Goal: Transaction & Acquisition: Purchase product/service

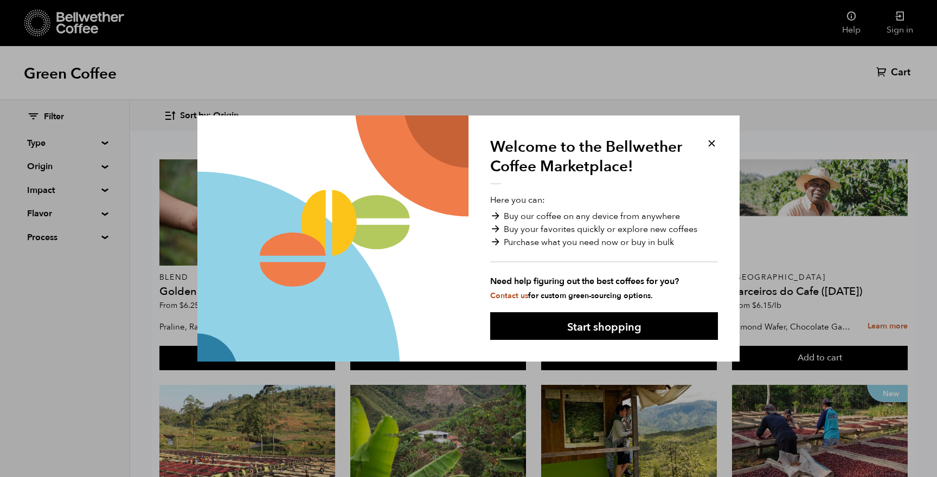
click at [710, 139] on button at bounding box center [711, 143] width 12 height 12
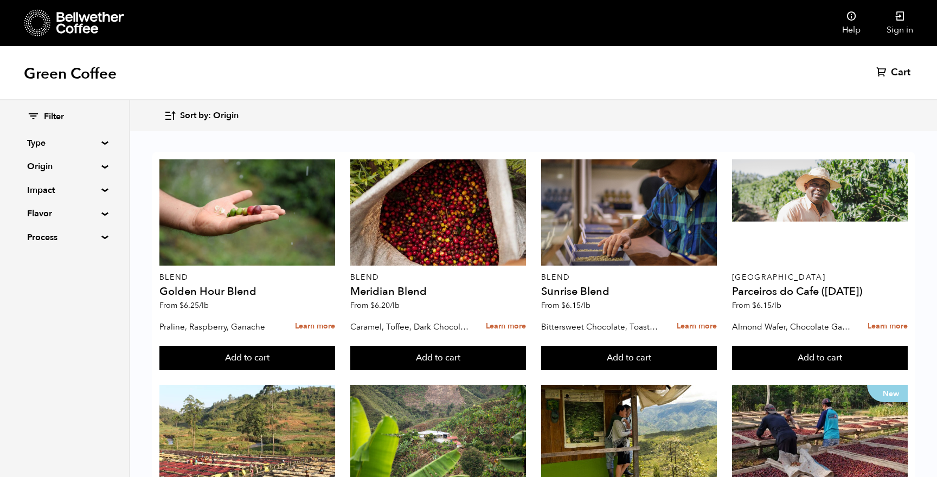
click at [102, 139] on div "Filter Type Blend Single Origin Decaf Seasonal Year Round Origin Blend Brazil B…" at bounding box center [64, 177] width 129 height 154
click at [100, 139] on div "Filter Type Blend Single Origin Decaf Seasonal Year Round Origin Blend Brazil B…" at bounding box center [64, 177] width 129 height 154
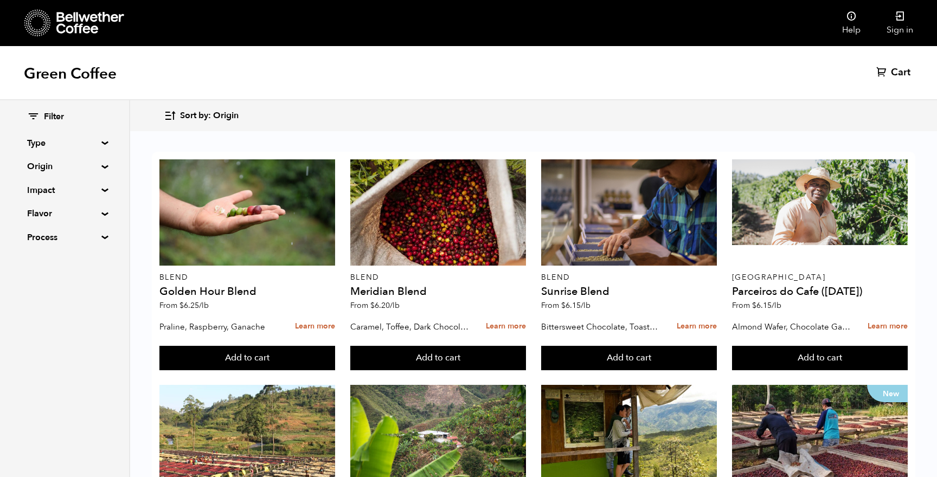
click at [99, 166] on summary "Origin" at bounding box center [64, 166] width 75 height 13
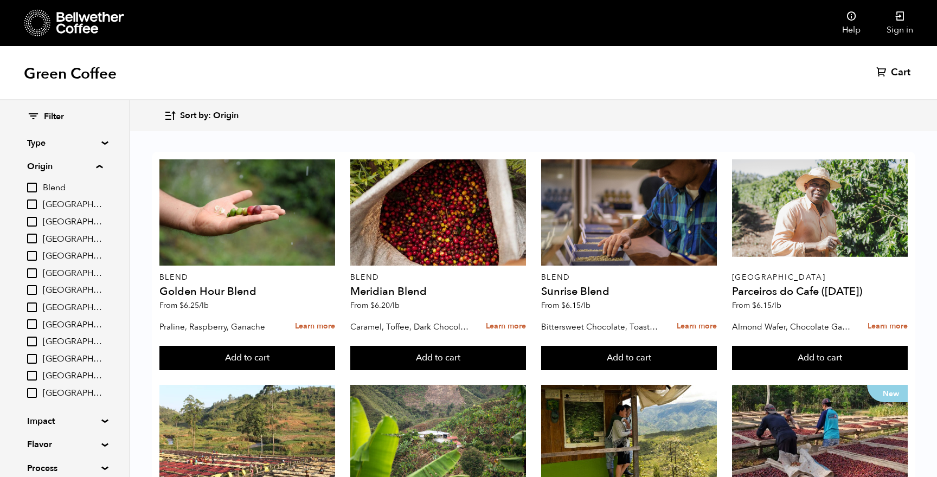
click at [28, 203] on input "[GEOGRAPHIC_DATA]" at bounding box center [32, 204] width 10 height 10
checkbox input "true"
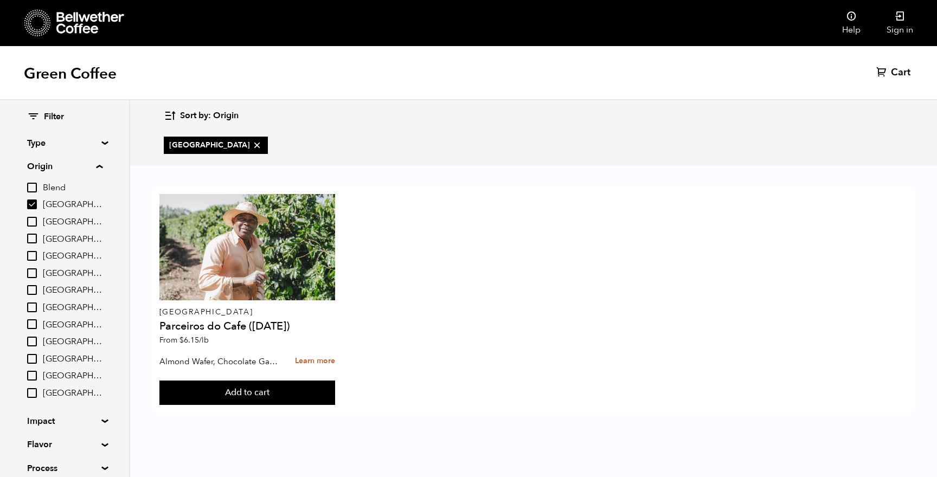
click at [35, 322] on input "[GEOGRAPHIC_DATA]" at bounding box center [32, 324] width 10 height 10
checkbox input "true"
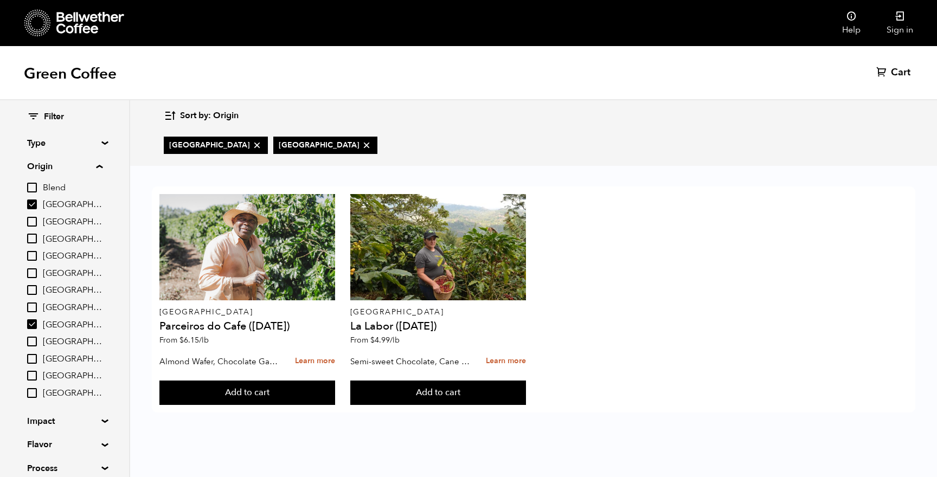
click at [33, 285] on input "[GEOGRAPHIC_DATA]" at bounding box center [32, 290] width 10 height 10
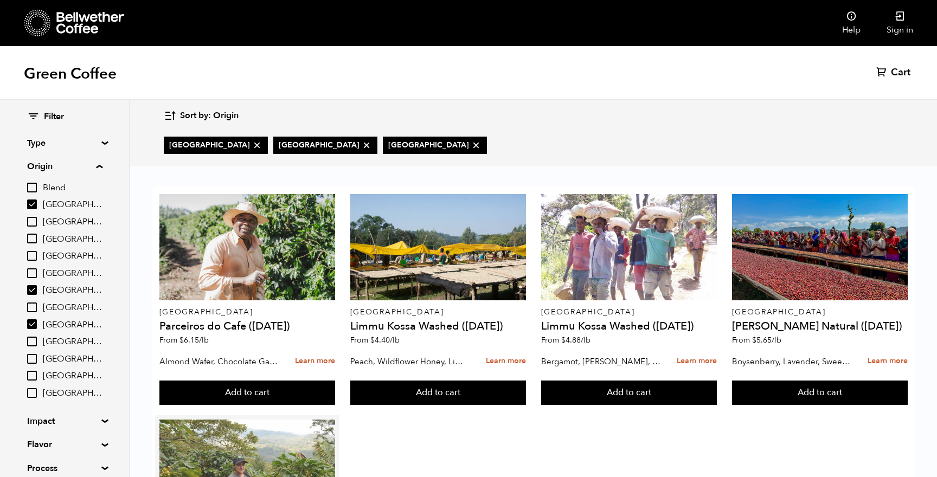
scroll to position [49, 0]
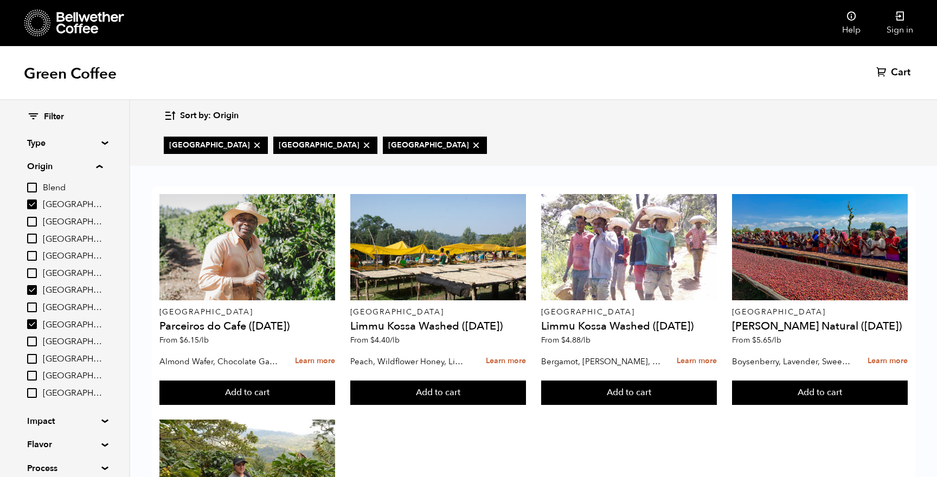
click at [470, 141] on icon at bounding box center [475, 145] width 11 height 11
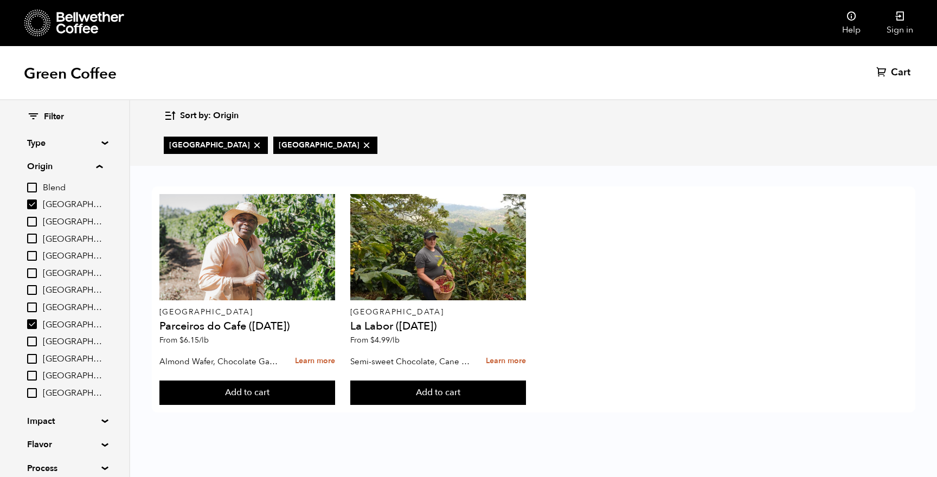
checkbox input "false"
click at [361, 141] on icon at bounding box center [366, 145] width 11 height 11
checkbox input "false"
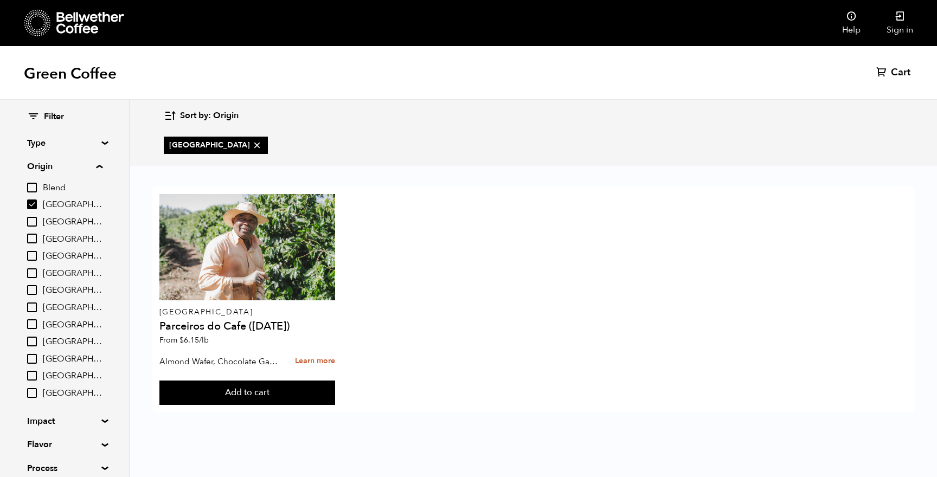
click at [251, 147] on icon at bounding box center [256, 145] width 11 height 11
checkbox input "false"
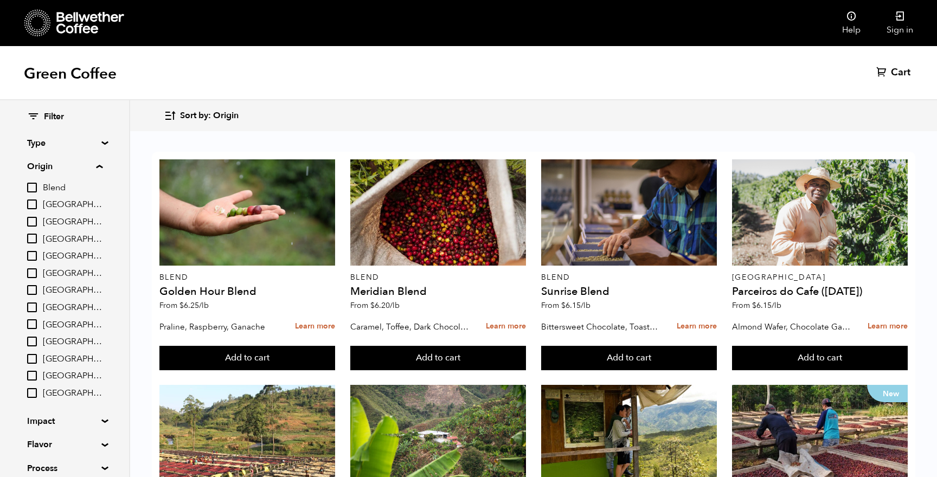
click at [31, 221] on input "Burundi" at bounding box center [32, 222] width 10 height 10
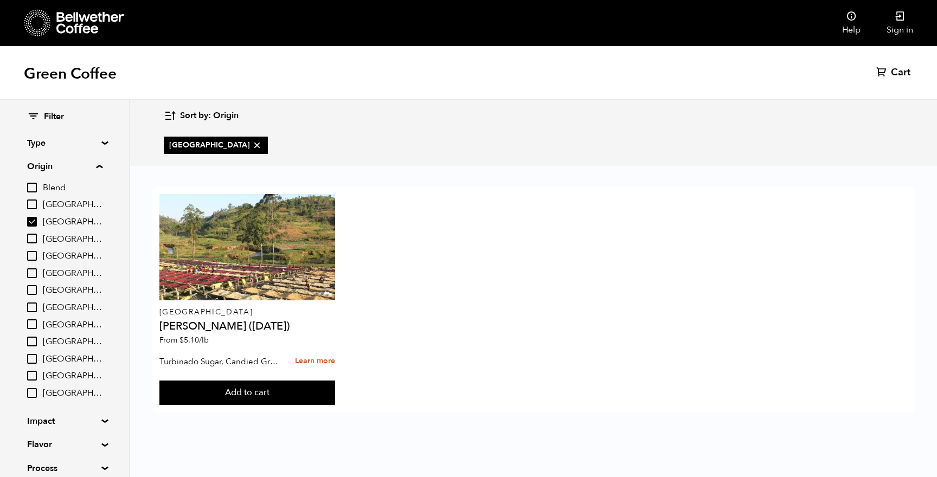
click at [31, 221] on input "Burundi" at bounding box center [32, 222] width 10 height 10
checkbox input "false"
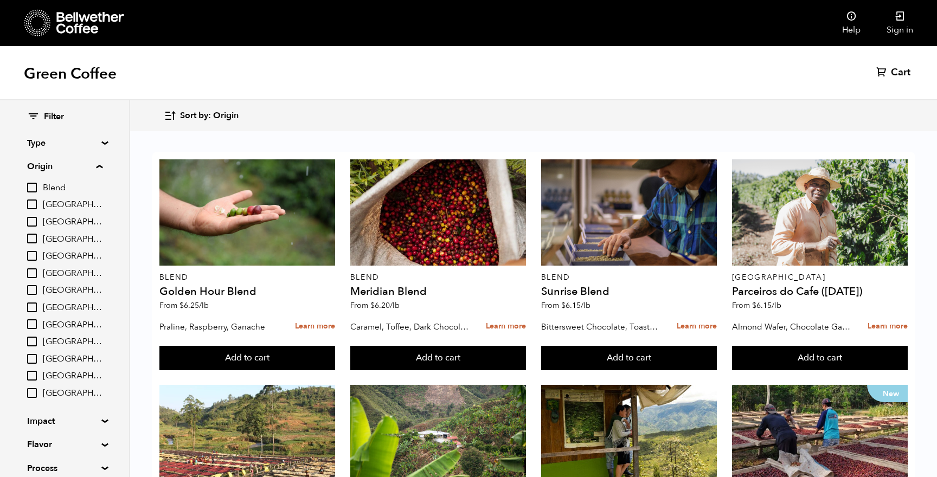
click at [100, 162] on summary "Origin" at bounding box center [64, 166] width 75 height 13
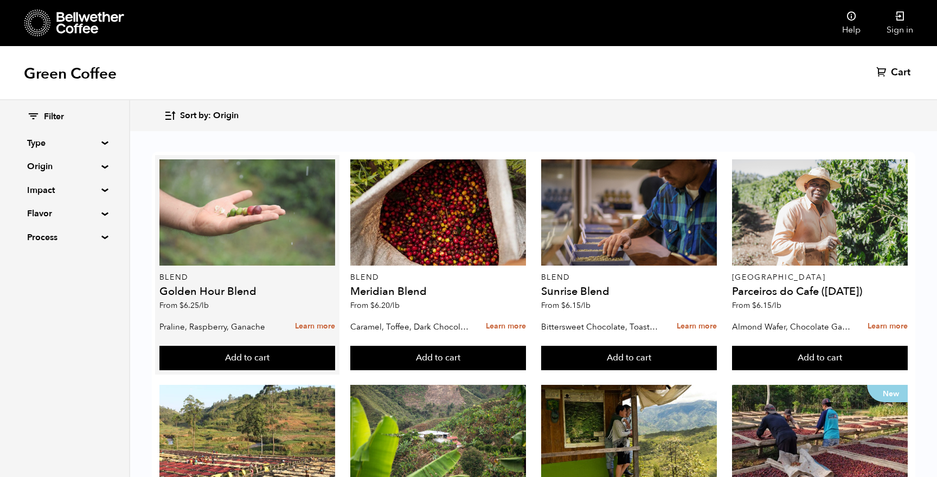
scroll to position [307, 0]
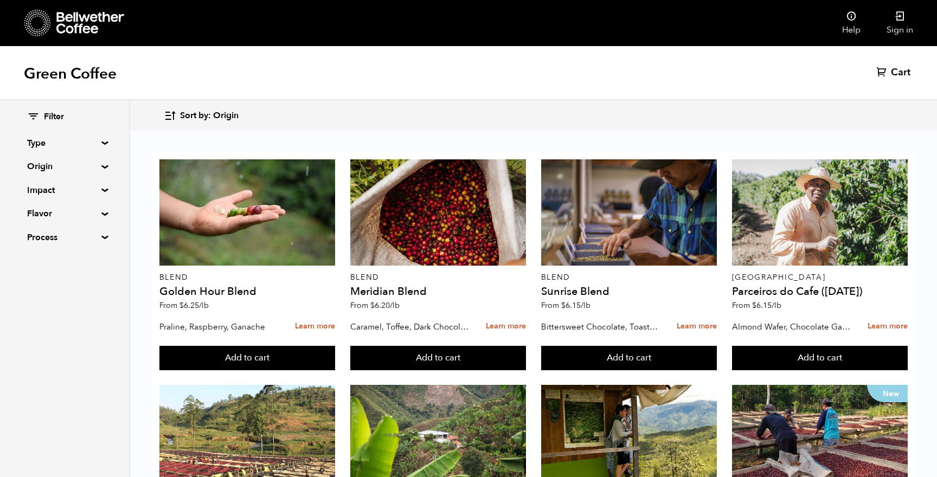
click at [53, 166] on summary "Origin" at bounding box center [64, 166] width 75 height 13
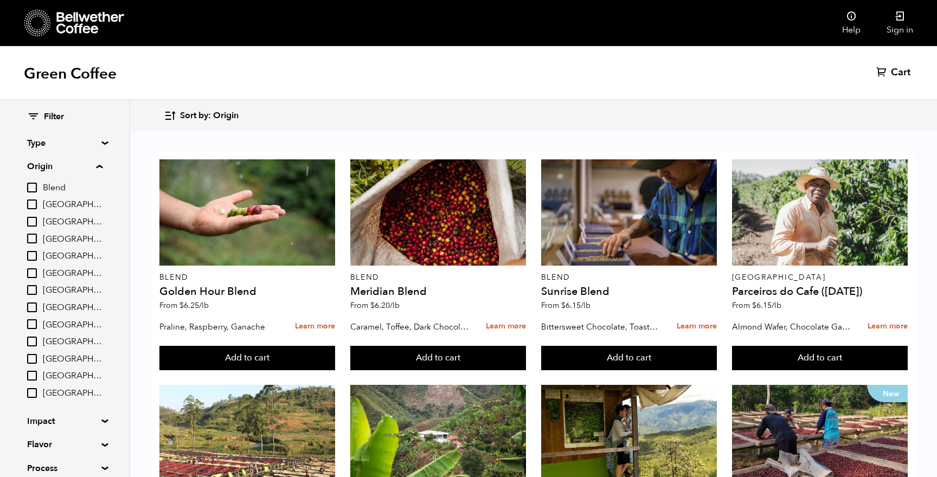
click at [34, 320] on input "Honduras" at bounding box center [32, 324] width 10 height 10
checkbox input "true"
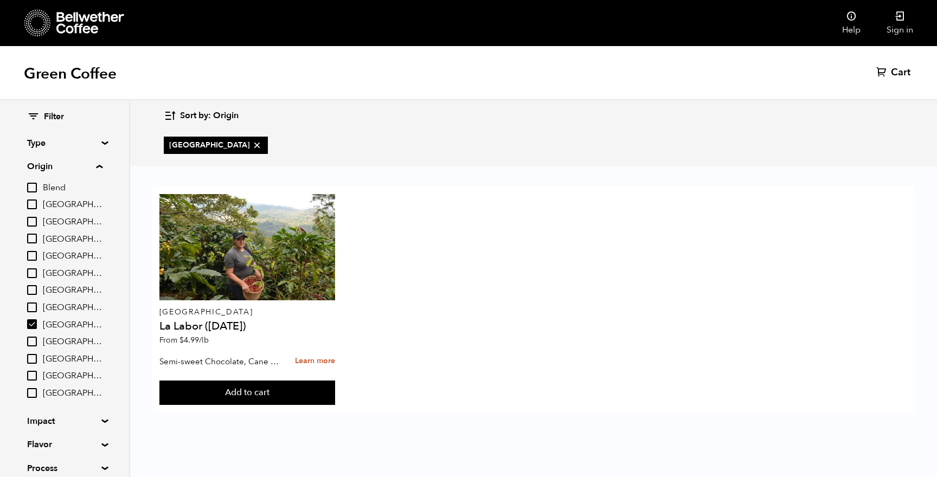
scroll to position [0, 0]
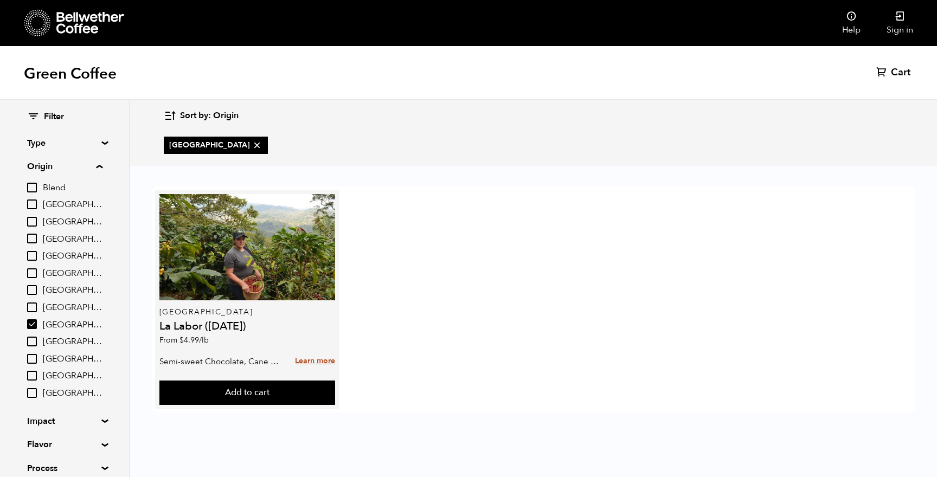
click at [312, 357] on link "Learn more" at bounding box center [315, 361] width 40 height 23
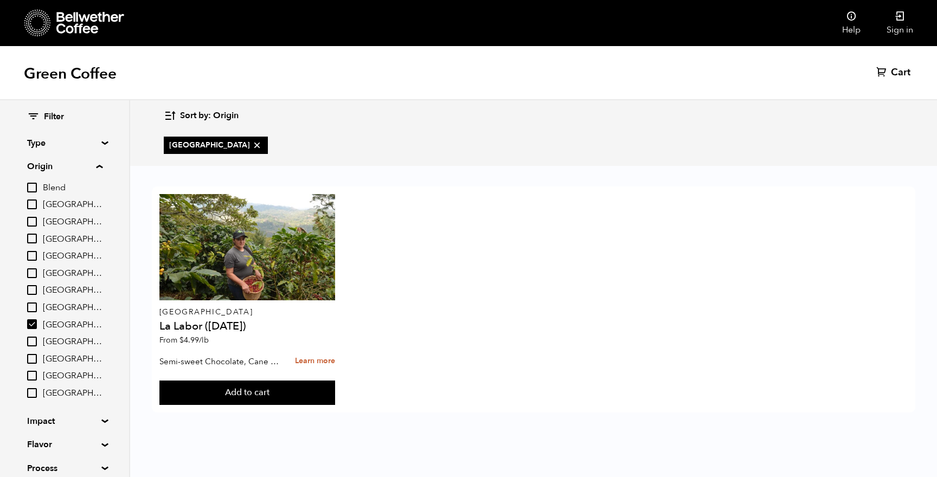
click at [34, 203] on input "[GEOGRAPHIC_DATA]" at bounding box center [32, 204] width 10 height 10
checkbox input "true"
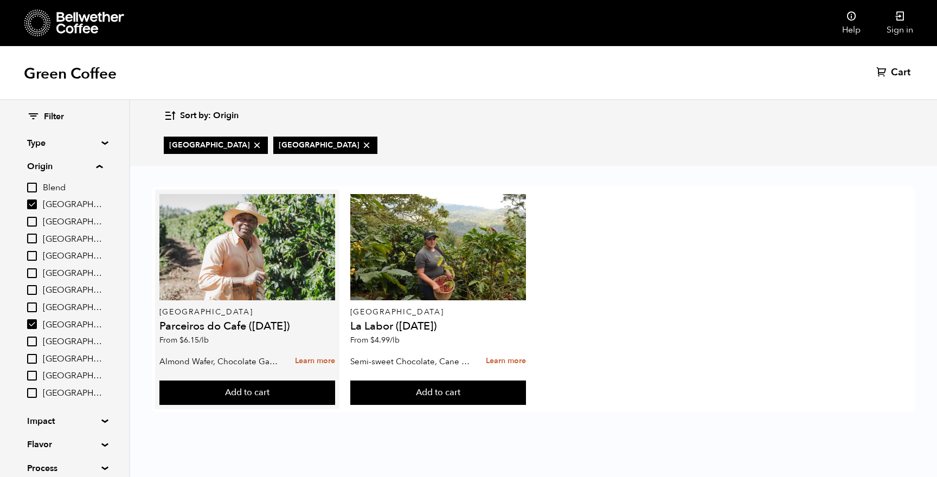
click at [227, 302] on div "Brazil Parceiros do Cafe (APR 25) From $ 6.15 /lb" at bounding box center [247, 272] width 176 height 157
click at [308, 361] on link "Learn more" at bounding box center [315, 361] width 40 height 23
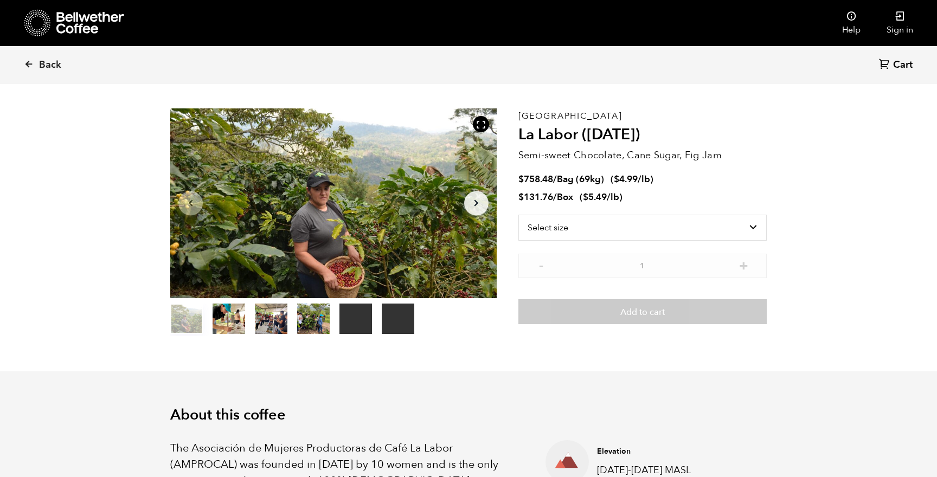
scroll to position [24, 0]
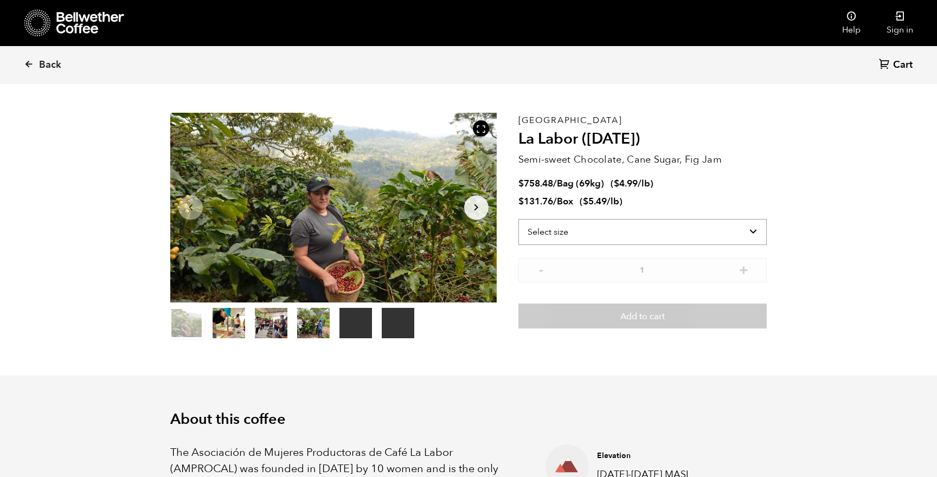
click at [750, 225] on select "Select size Bag (69kg) (152 lbs) Box (24 lbs)" at bounding box center [642, 232] width 248 height 26
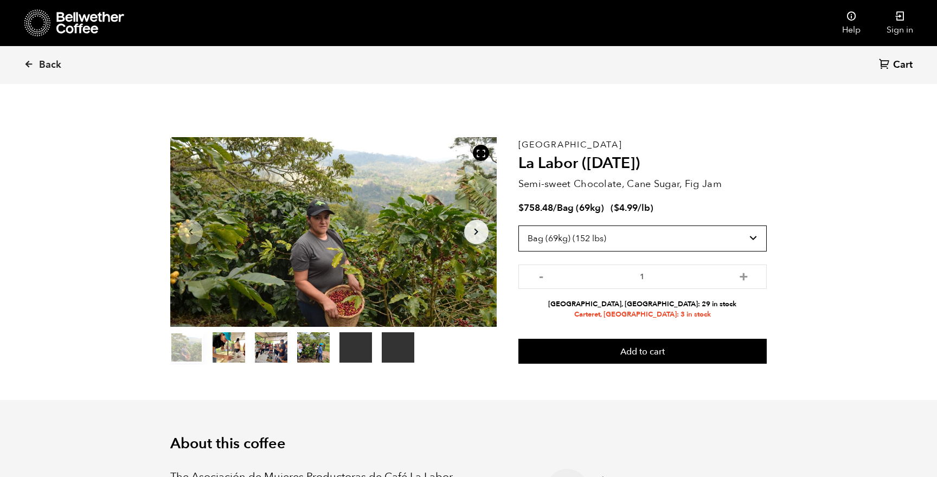
scroll to position [0, 0]
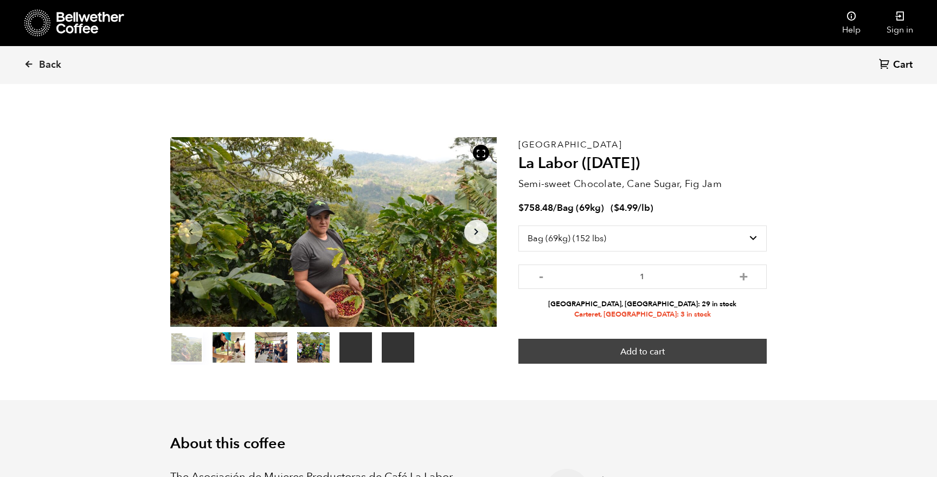
click at [660, 350] on button "Add to cart" at bounding box center [642, 351] width 248 height 25
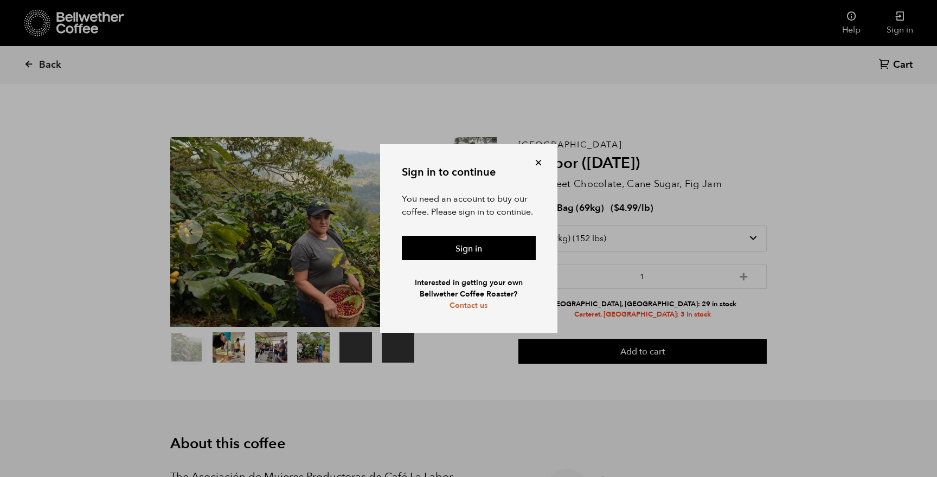
click at [539, 161] on button at bounding box center [538, 162] width 11 height 11
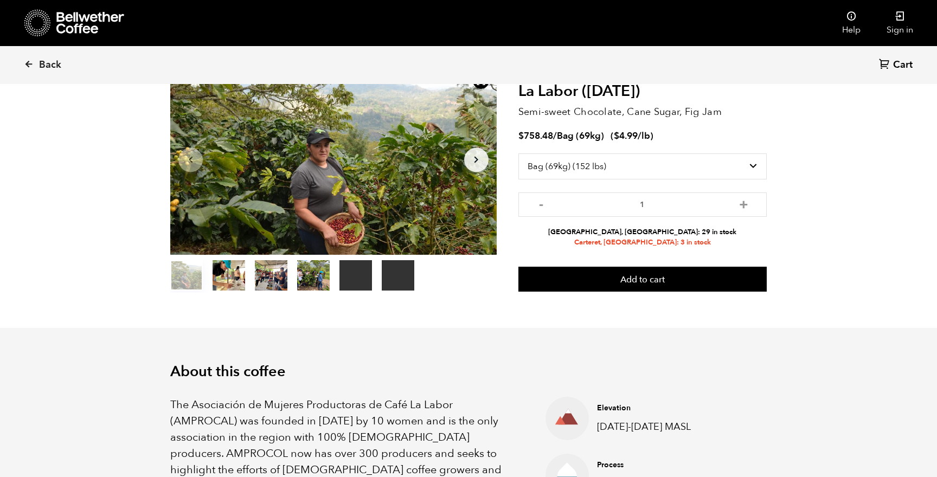
scroll to position [73, 0]
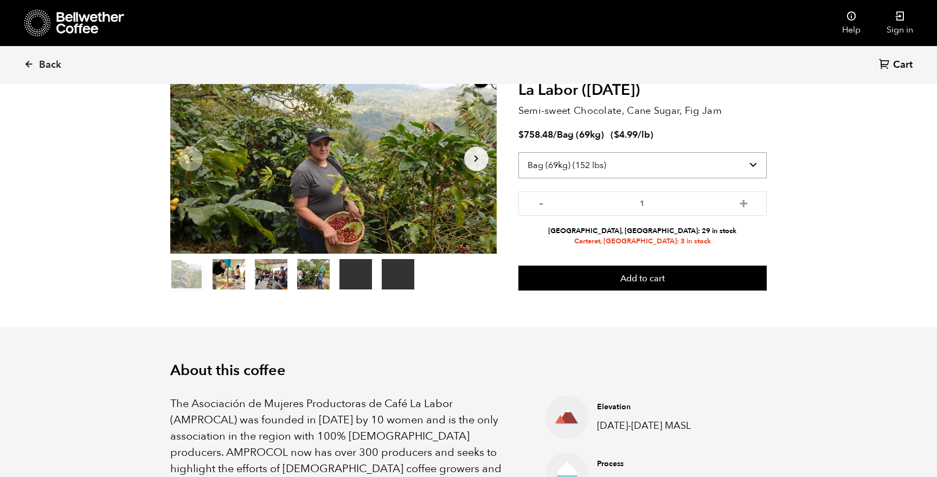
click at [754, 158] on select "Select size Bag (69kg) (152 lbs) Box (24 lbs)" at bounding box center [642, 165] width 248 height 26
select select "box"
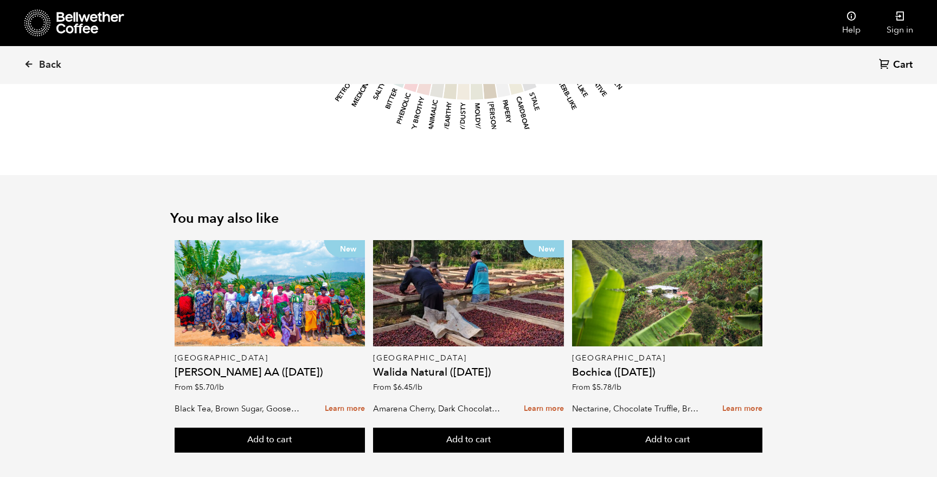
scroll to position [1640, 0]
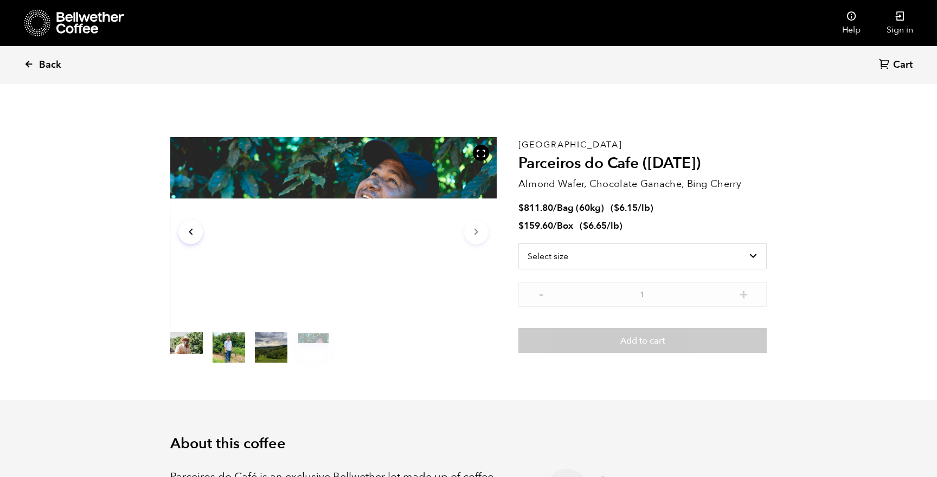
click at [28, 62] on icon at bounding box center [29, 64] width 10 height 10
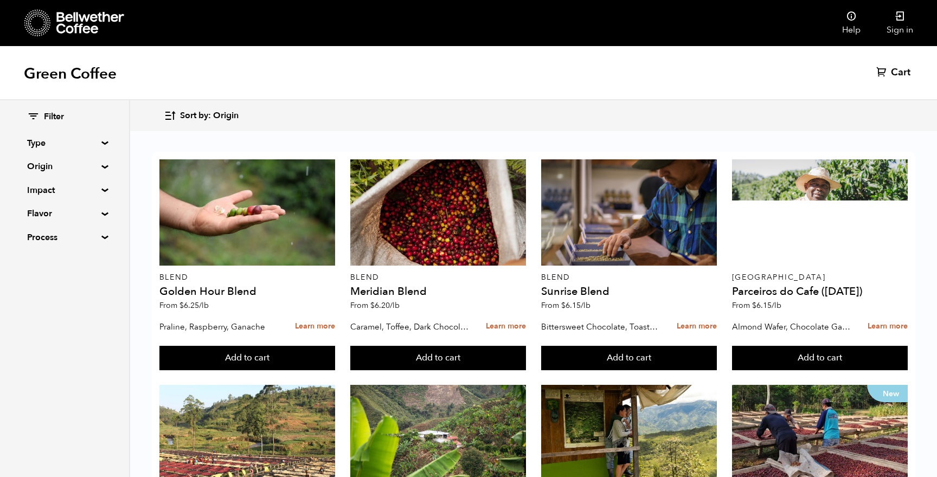
click at [102, 165] on summary "Origin" at bounding box center [64, 166] width 75 height 13
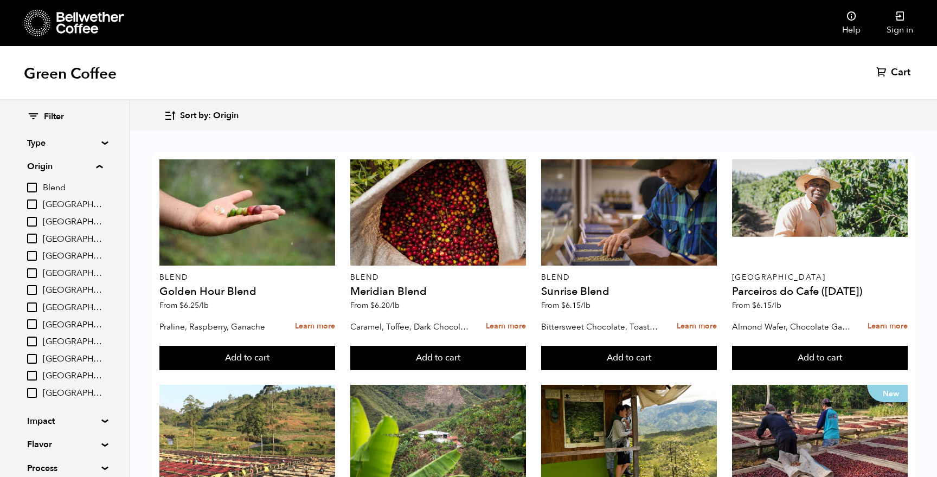
click at [32, 355] on input "[GEOGRAPHIC_DATA]" at bounding box center [32, 359] width 10 height 10
checkbox input "true"
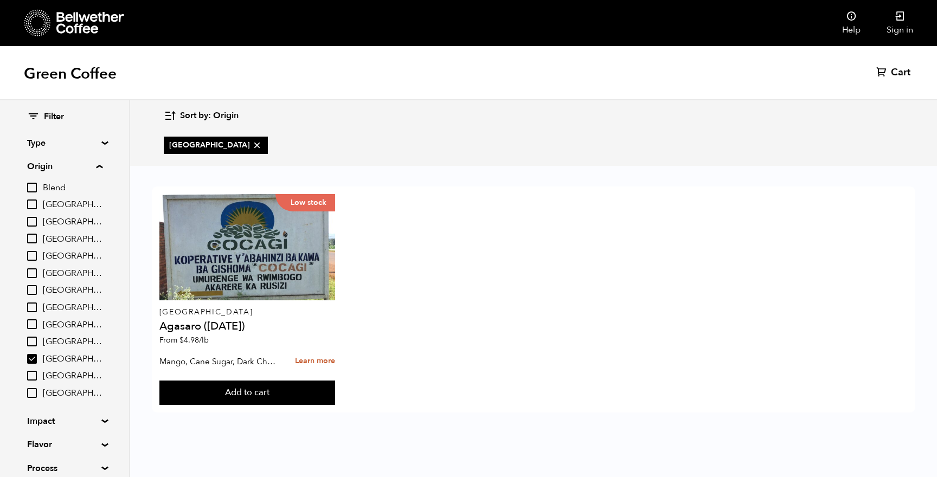
click at [34, 218] on input "[GEOGRAPHIC_DATA]" at bounding box center [32, 222] width 10 height 10
checkbox input "true"
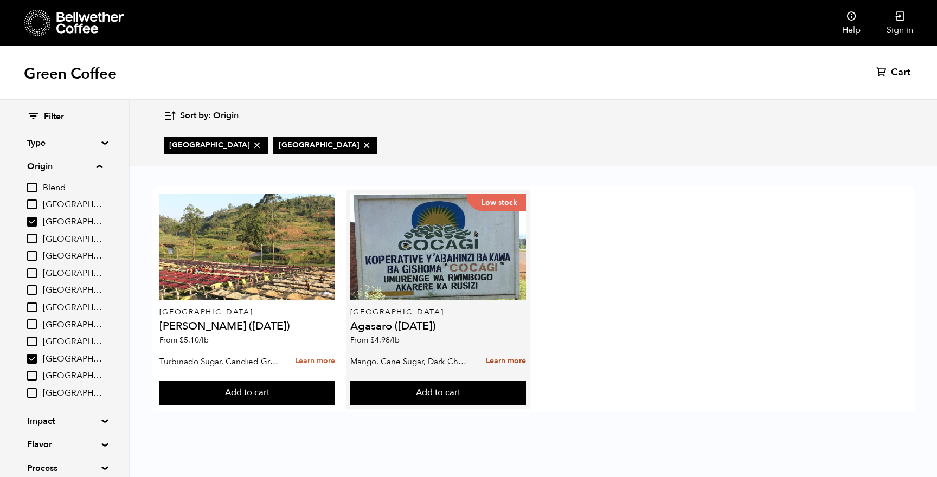
click at [501, 359] on link "Learn more" at bounding box center [506, 361] width 40 height 23
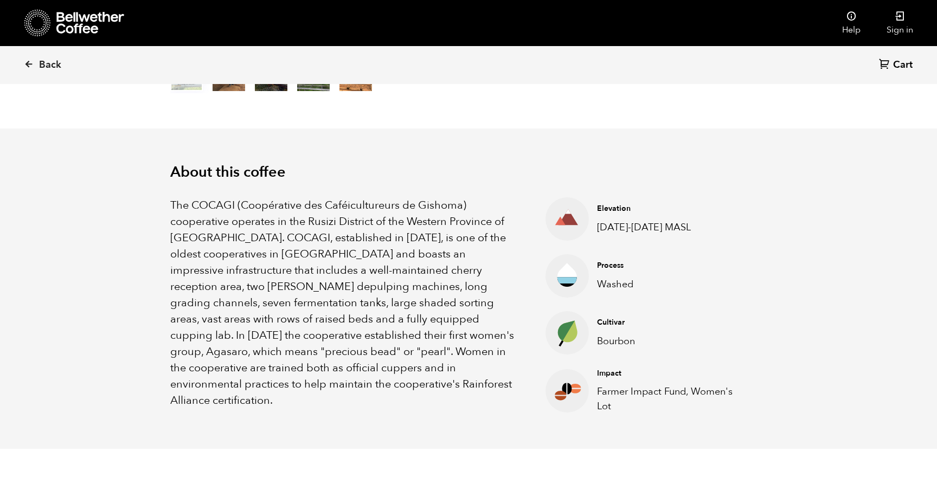
scroll to position [283, 0]
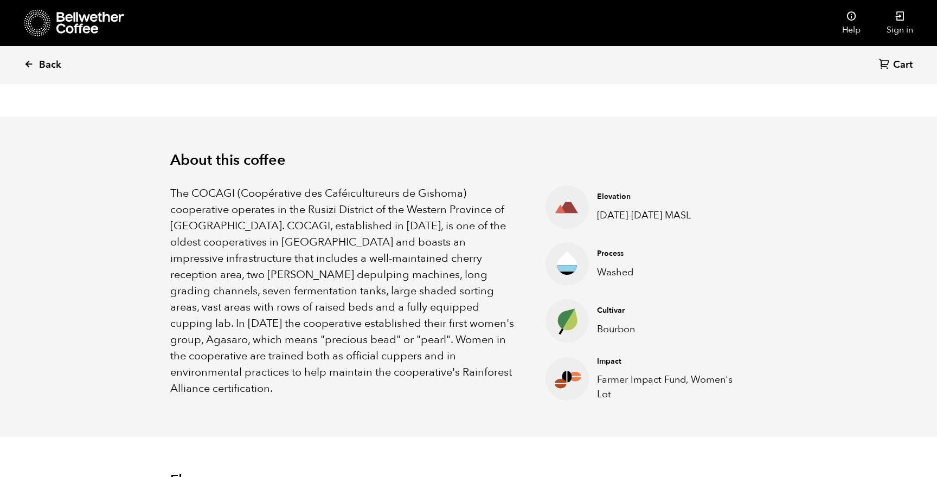
click at [46, 60] on span "Back" at bounding box center [50, 65] width 22 height 13
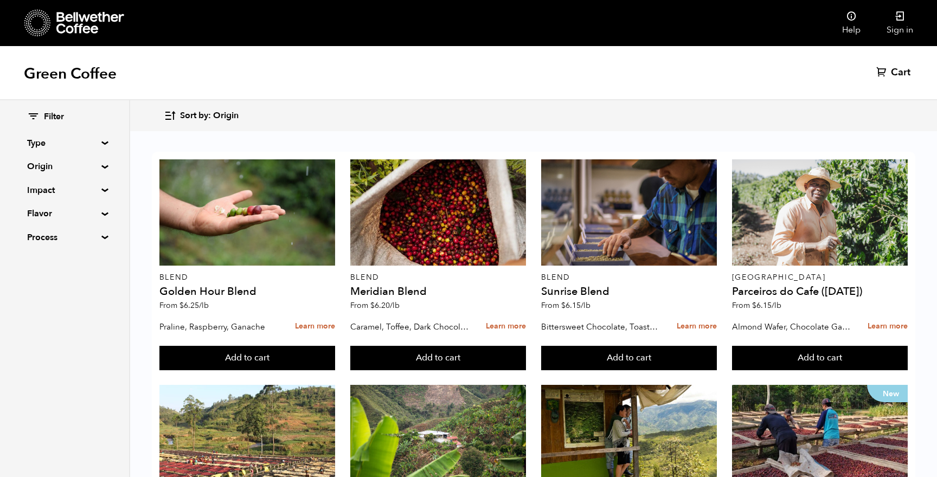
click at [102, 191] on summary "Impact" at bounding box center [64, 190] width 75 height 13
click at [100, 166] on summary "Origin" at bounding box center [64, 166] width 75 height 13
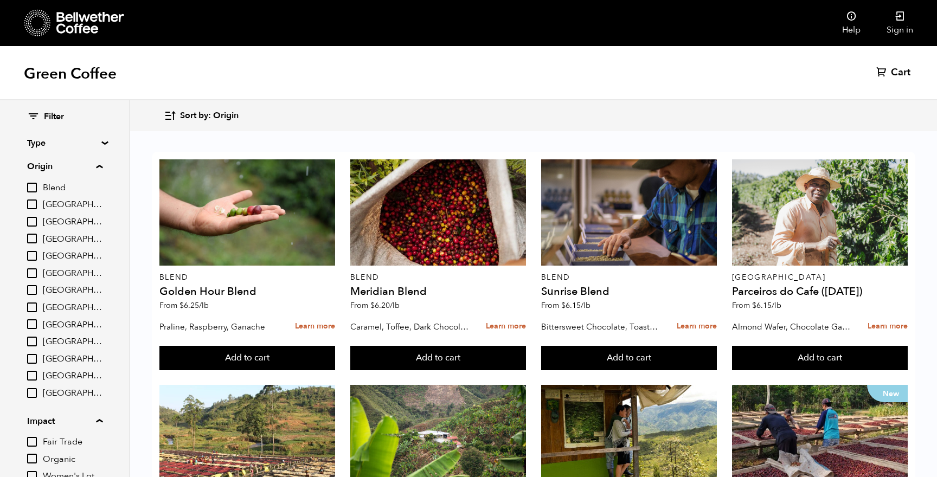
click at [32, 354] on input "[GEOGRAPHIC_DATA]" at bounding box center [32, 359] width 10 height 10
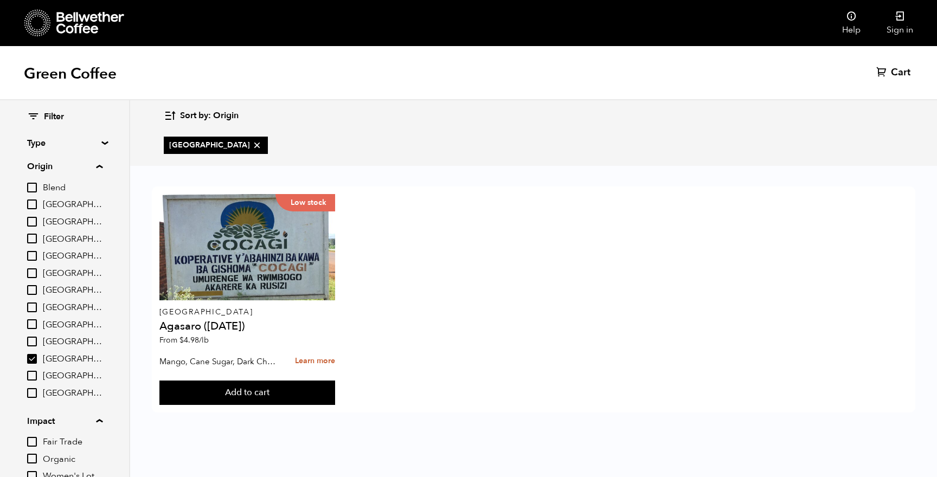
click at [32, 354] on input "[GEOGRAPHIC_DATA]" at bounding box center [32, 359] width 10 height 10
checkbox input "false"
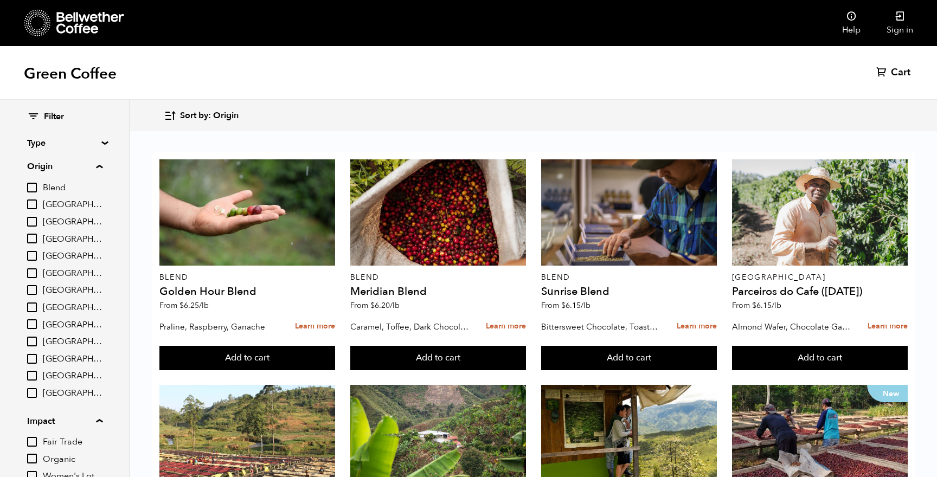
click at [35, 217] on input "[GEOGRAPHIC_DATA]" at bounding box center [32, 222] width 10 height 10
checkbox input "true"
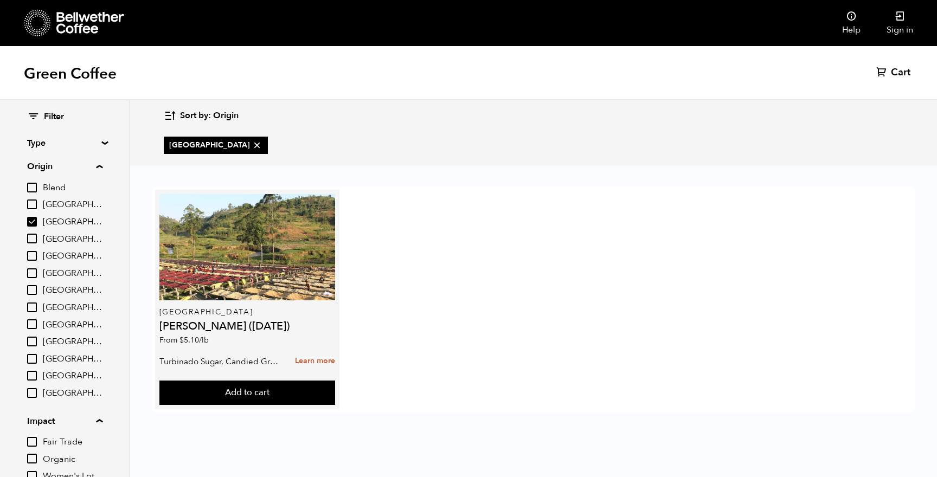
click at [179, 327] on h4 "[PERSON_NAME] ([DATE])" at bounding box center [247, 326] width 176 height 11
click at [322, 360] on link "Learn more" at bounding box center [315, 361] width 40 height 23
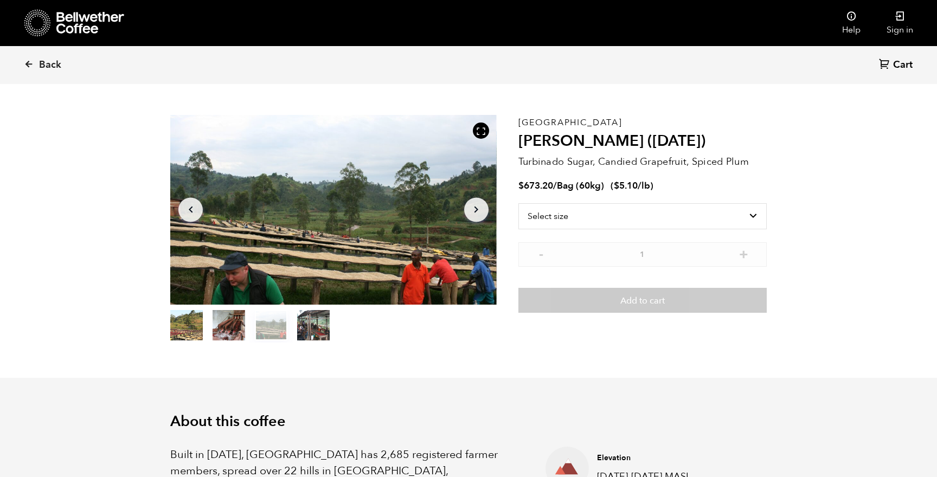
scroll to position [23, 0]
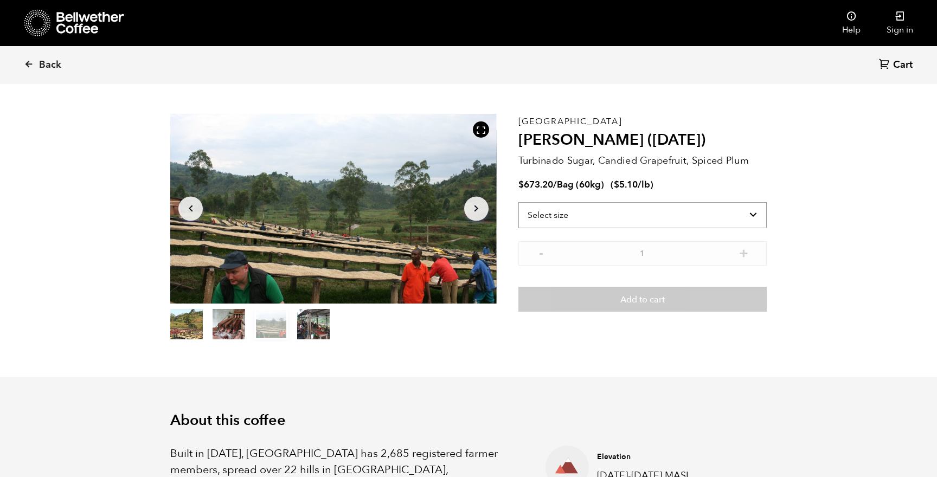
select select "bag-3"
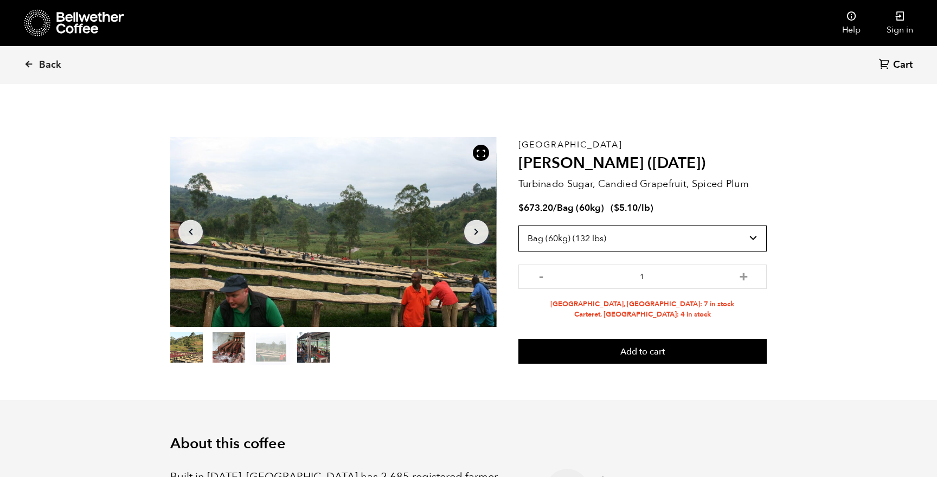
scroll to position [0, 0]
click at [27, 63] on icon at bounding box center [29, 64] width 10 height 10
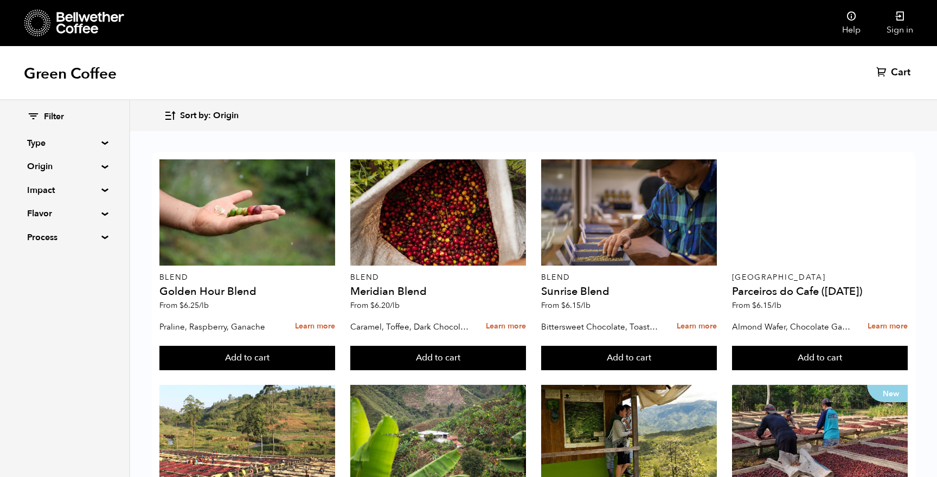
scroll to position [822, 0]
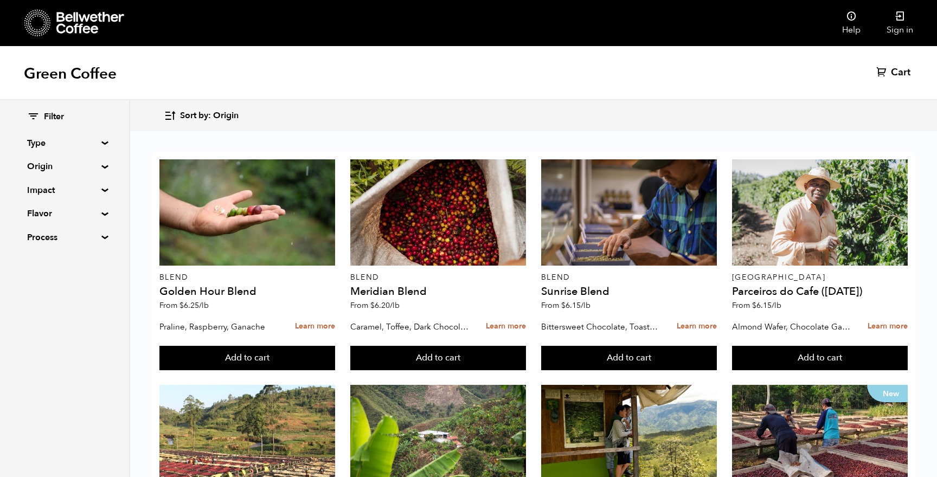
click at [100, 164] on summary "Origin" at bounding box center [64, 166] width 75 height 13
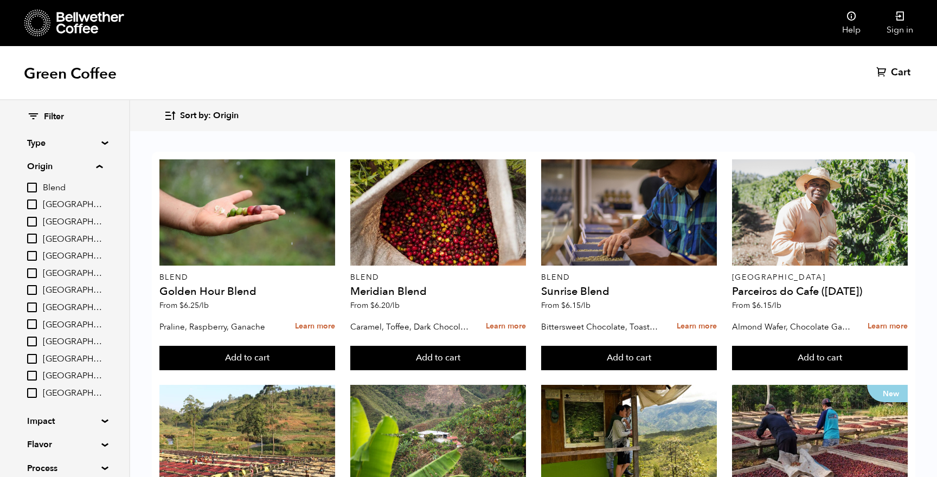
click at [35, 371] on input "[GEOGRAPHIC_DATA]" at bounding box center [32, 376] width 10 height 10
checkbox input "true"
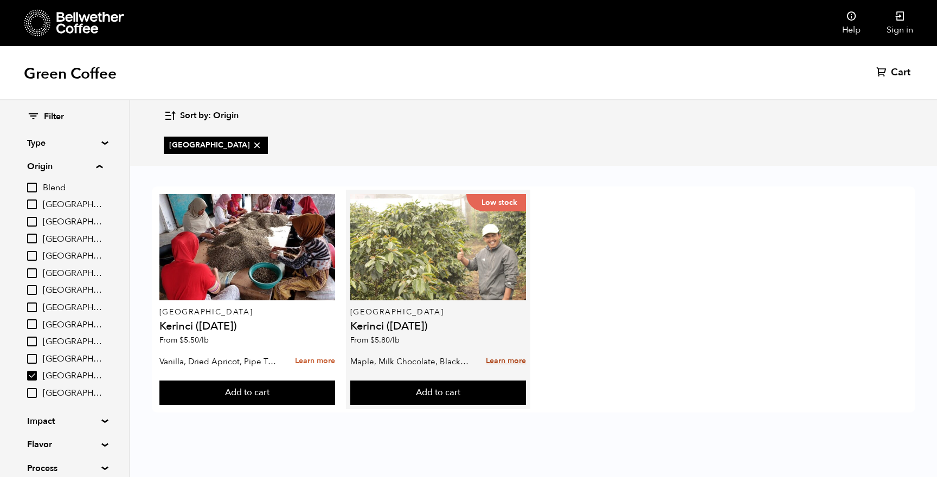
click at [509, 360] on link "Learn more" at bounding box center [506, 361] width 40 height 23
